Goal: Information Seeking & Learning: Learn about a topic

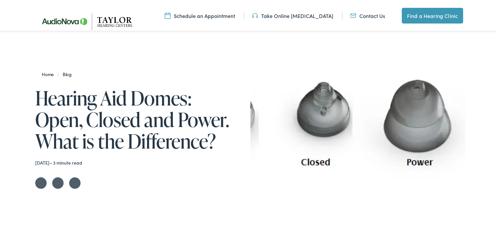
scroll to position [25, 0]
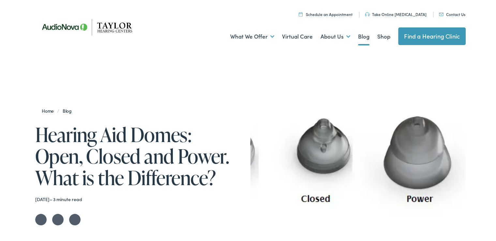
drag, startPoint x: 498, startPoint y: 25, endPoint x: 501, endPoint y: -1, distance: 25.9
